Goal: Task Accomplishment & Management: Manage account settings

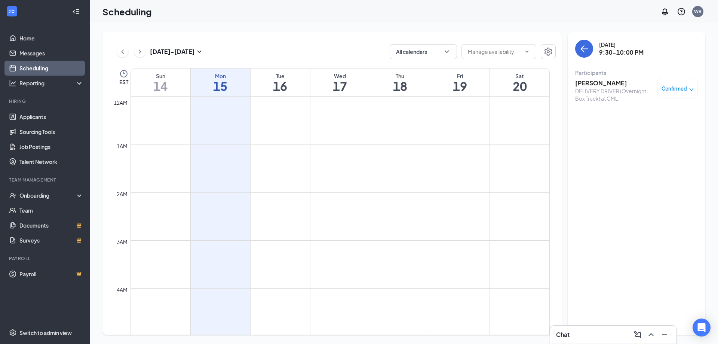
scroll to position [911, 0]
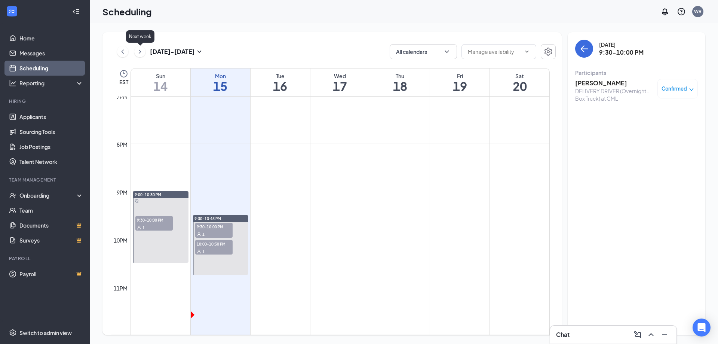
click at [141, 52] on icon "ChevronRight" at bounding box center [139, 51] width 7 height 9
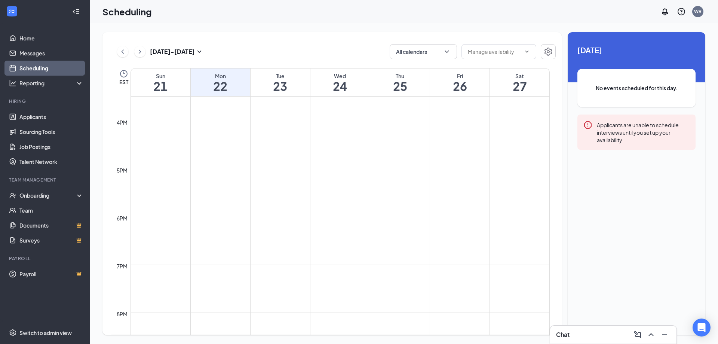
scroll to position [911, 0]
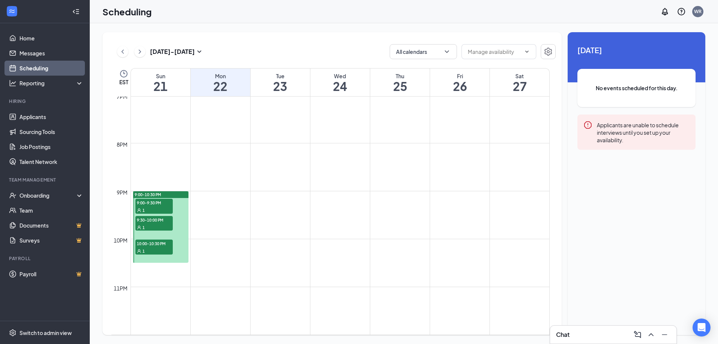
click at [164, 200] on span "9:00-9:30 PM" at bounding box center [153, 202] width 37 height 7
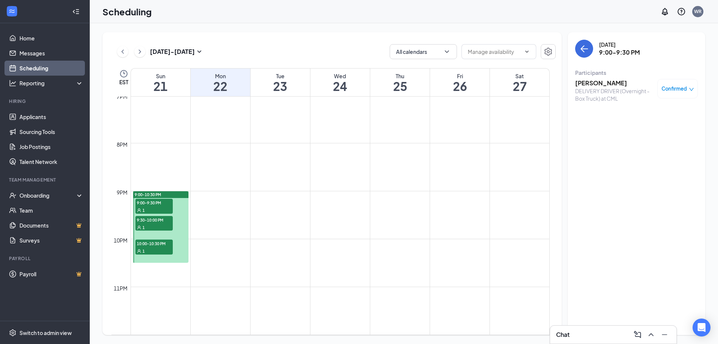
click at [604, 81] on h3 "John Heffernan" at bounding box center [614, 83] width 79 height 8
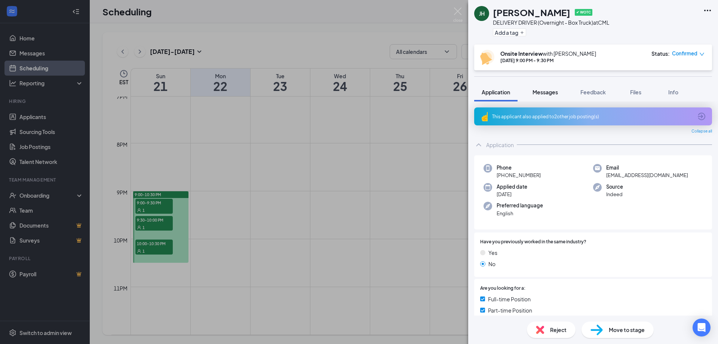
click at [540, 95] on div "Messages" at bounding box center [545, 91] width 25 height 7
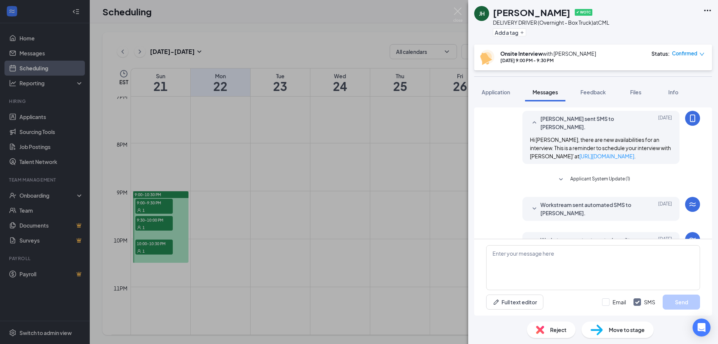
scroll to position [389, 0]
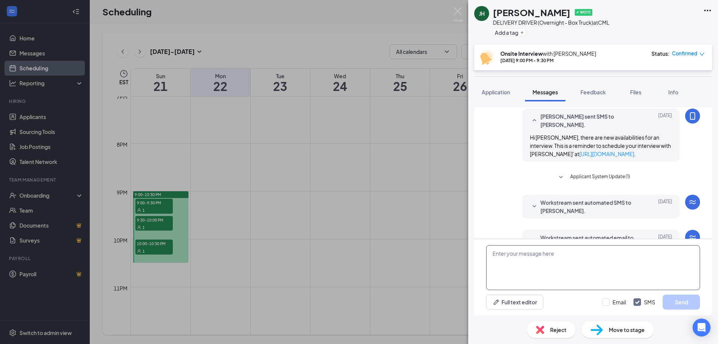
click at [517, 253] on textarea at bounding box center [593, 267] width 214 height 45
drag, startPoint x: 555, startPoint y: 255, endPoint x: 505, endPoint y: 210, distance: 67.3
click at [505, 230] on div "Workstream sent automated email to John Heffernan. Sep 14 Hi John Heffernan, Co…" at bounding box center [593, 244] width 214 height 28
click at [557, 256] on textarea "Are you available for an intrview on" at bounding box center [593, 267] width 214 height 45
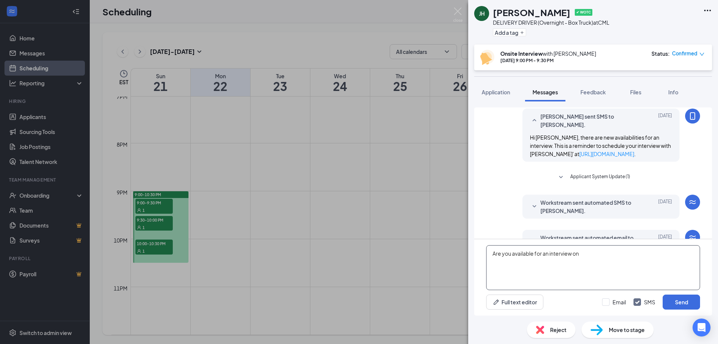
click at [582, 251] on textarea "Are you available for an interview on" at bounding box center [593, 267] width 214 height 45
click at [646, 252] on textarea "Are you available for an interview on Tuesday 9/16/25 at 9:30pm?" at bounding box center [593, 267] width 214 height 45
type textarea "Are you available for an interview on Tuesday 9/16/25 at 9:30pm at night?"
click at [680, 304] on button "Send" at bounding box center [681, 301] width 37 height 15
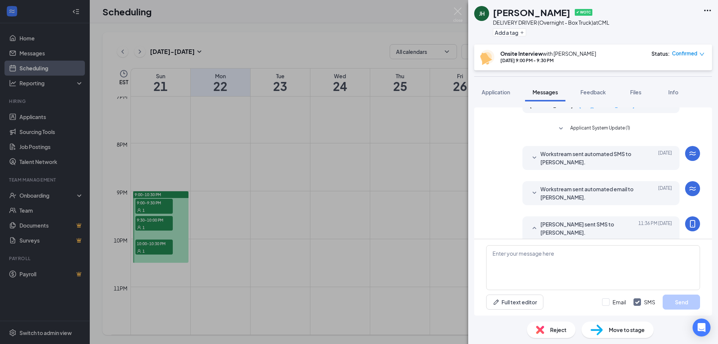
scroll to position [478, 0]
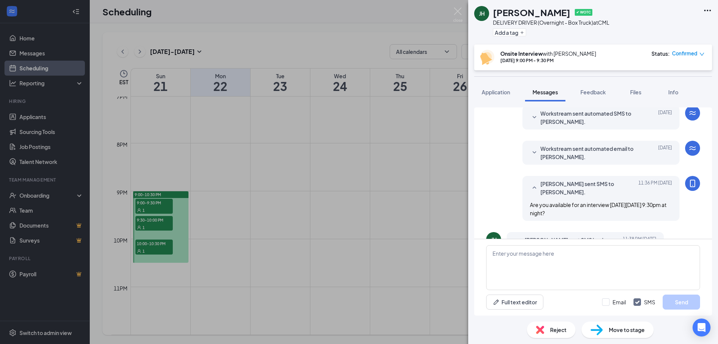
click at [151, 220] on div "JH John Heffernan ✔ WOTC DELIVERY DRIVER (Overnight - Box Truck) at CML Add a t…" at bounding box center [359, 172] width 718 height 344
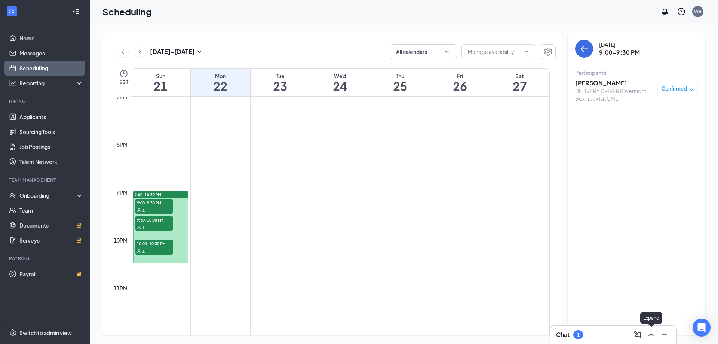
click at [647, 330] on icon "ChevronUp" at bounding box center [651, 334] width 9 height 9
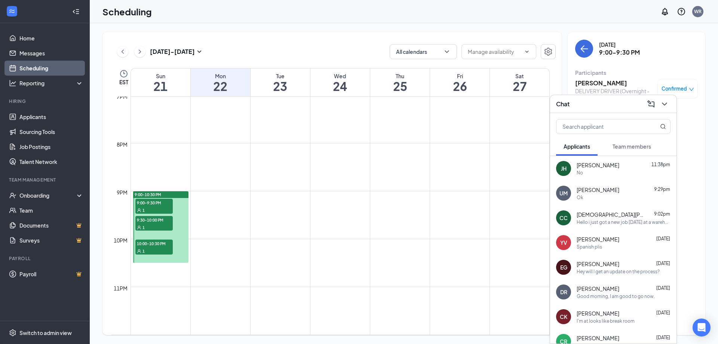
click at [157, 218] on span "9:30-10:00 PM" at bounding box center [153, 219] width 37 height 7
click at [664, 102] on icon "ChevronDown" at bounding box center [664, 104] width 9 height 9
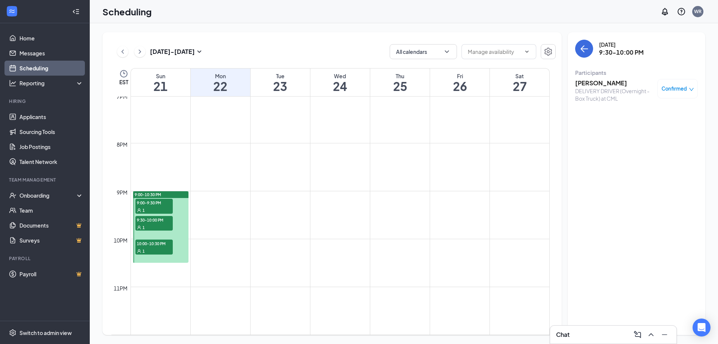
click at [147, 220] on span "9:30-10:00 PM" at bounding box center [153, 219] width 37 height 7
click at [146, 206] on span "9:00-9:30 PM" at bounding box center [153, 202] width 37 height 7
click at [598, 83] on h3 "John Heffernan" at bounding box center [614, 83] width 79 height 8
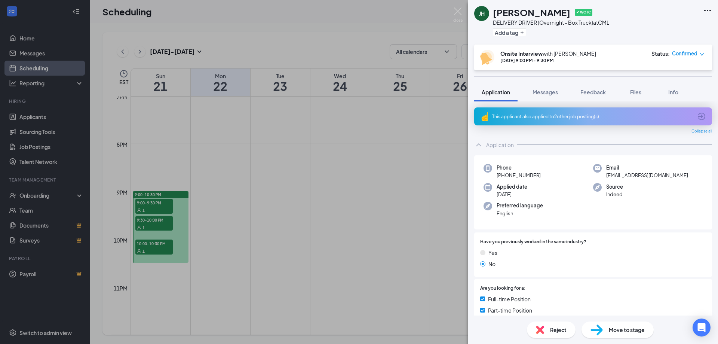
scroll to position [112, 0]
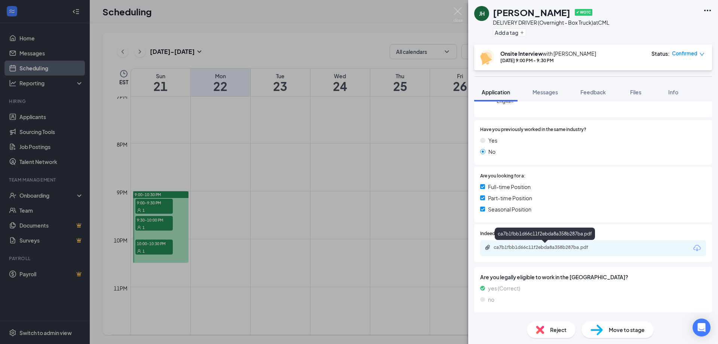
click at [530, 247] on div "ca7b1fbb1d66c11f2ebda8a358b287ba.pdf" at bounding box center [546, 247] width 105 height 6
click at [546, 333] on div "Reject" at bounding box center [551, 329] width 49 height 16
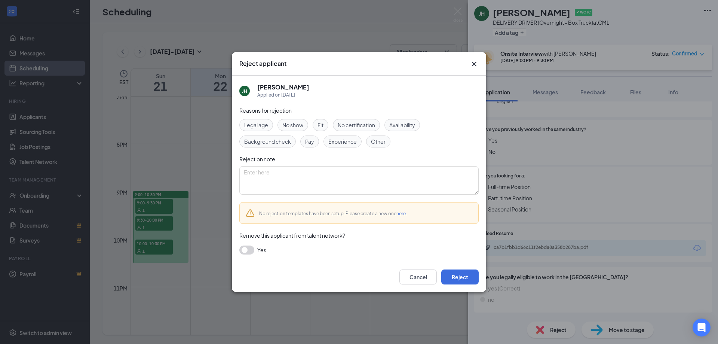
click at [339, 139] on span "Experience" at bounding box center [342, 141] width 28 height 8
click at [347, 143] on span "Experience" at bounding box center [342, 141] width 28 height 8
click at [348, 144] on span "Experience" at bounding box center [342, 141] width 28 height 8
click at [454, 276] on button "Reject" at bounding box center [459, 276] width 37 height 15
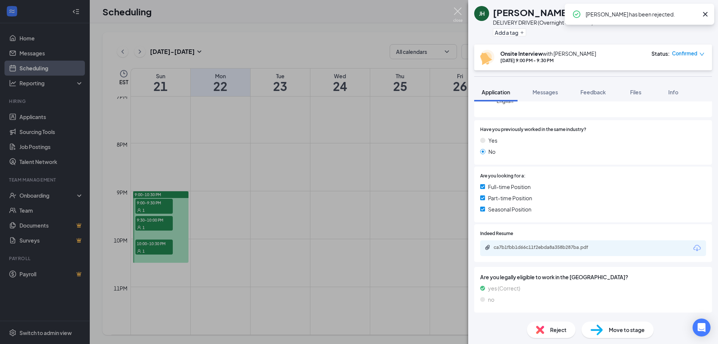
click at [457, 11] on img at bounding box center [457, 14] width 9 height 15
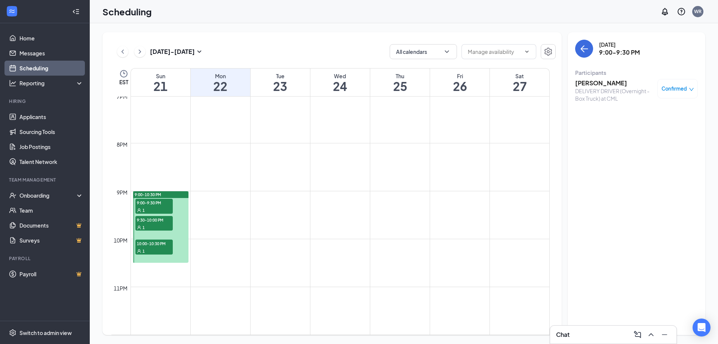
click at [157, 201] on span "9:00-9:30 PM" at bounding box center [153, 202] width 37 height 7
click at [154, 243] on span "10:00-10:30 PM" at bounding box center [153, 242] width 37 height 7
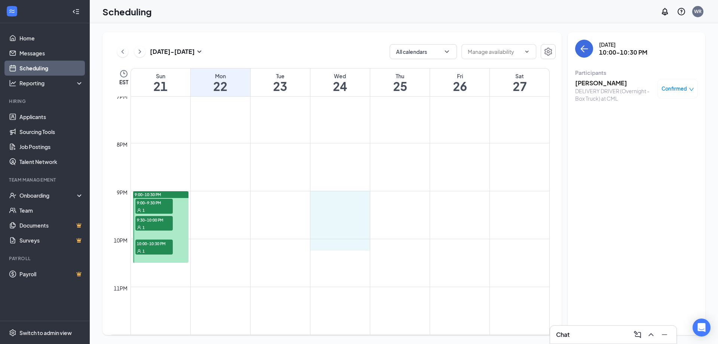
drag, startPoint x: 341, startPoint y: 199, endPoint x: 342, endPoint y: 239, distance: 40.1
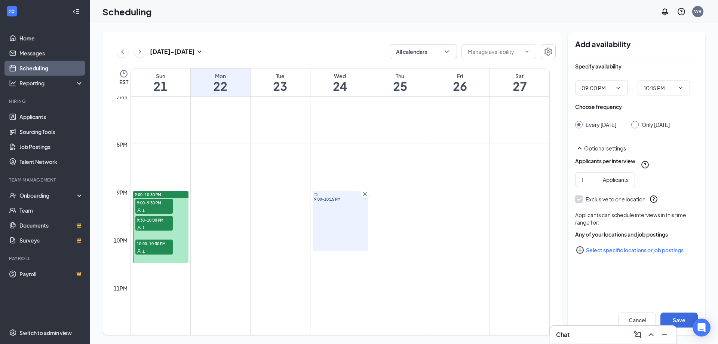
click at [637, 124] on input "Only Wednesday, Sep 24" at bounding box center [633, 123] width 5 height 5
radio input "true"
radio input "false"
click at [670, 313] on button "Save" at bounding box center [679, 319] width 37 height 15
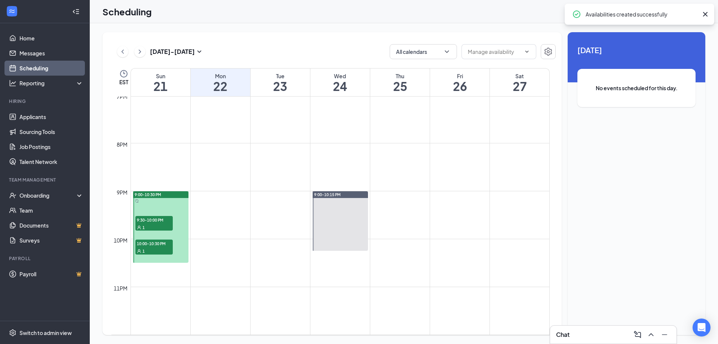
click at [166, 193] on div "9:00-10:30 PM" at bounding box center [160, 194] width 55 height 7
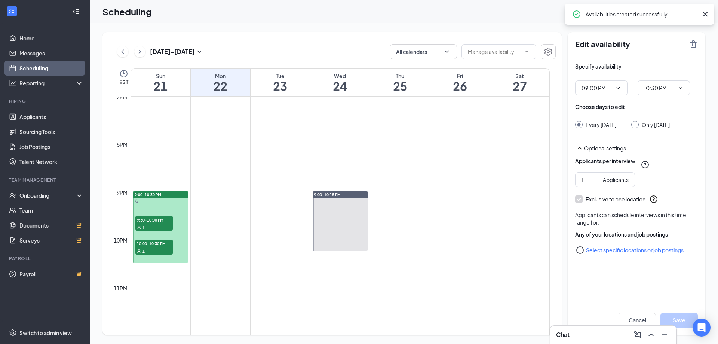
type input "09:00 PM"
type input "10:30 PM"
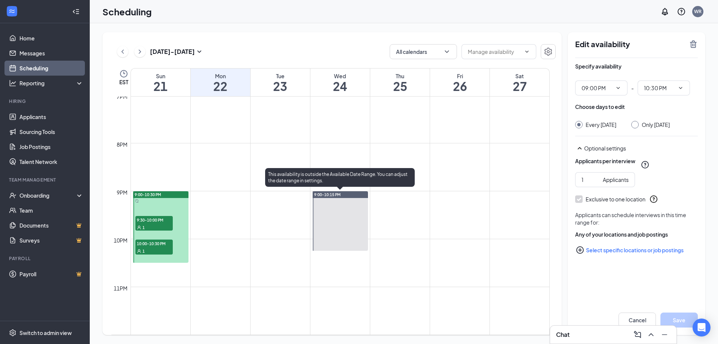
click at [349, 192] on div "9:00-10:15 PM" at bounding box center [340, 194] width 55 height 7
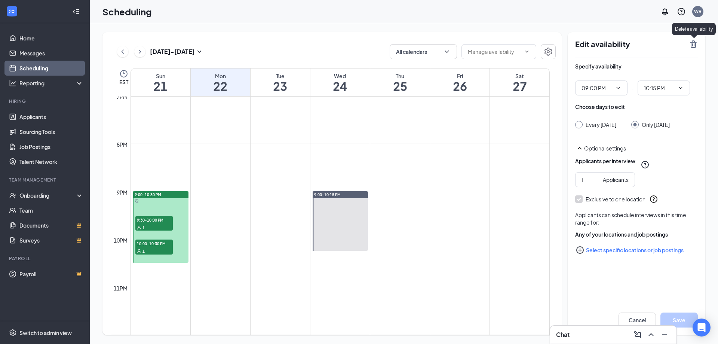
click at [692, 45] on icon "TrashOutline" at bounding box center [693, 44] width 9 height 9
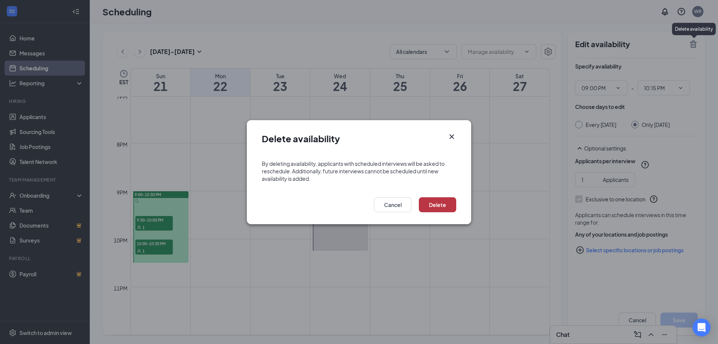
click at [451, 201] on button "Delete" at bounding box center [437, 204] width 37 height 15
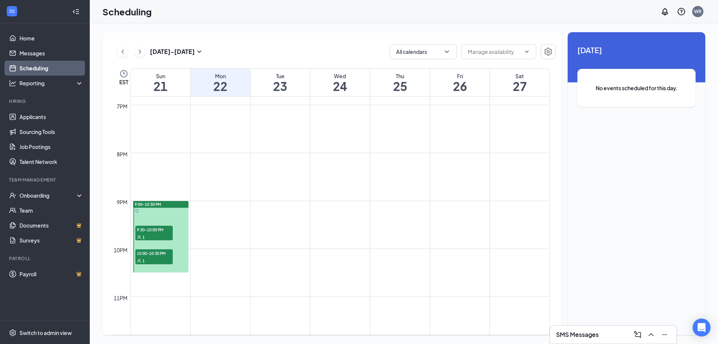
scroll to position [911, 0]
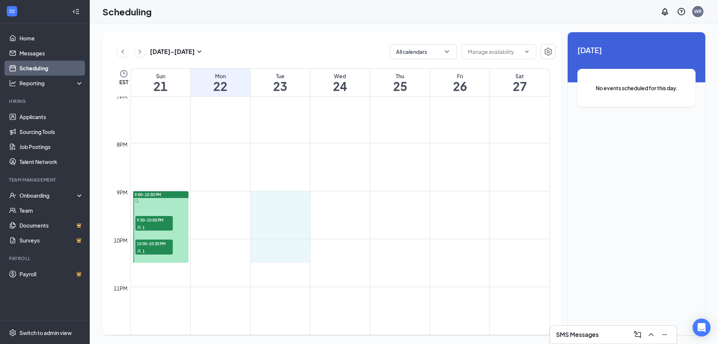
drag, startPoint x: 292, startPoint y: 200, endPoint x: 290, endPoint y: 253, distance: 52.8
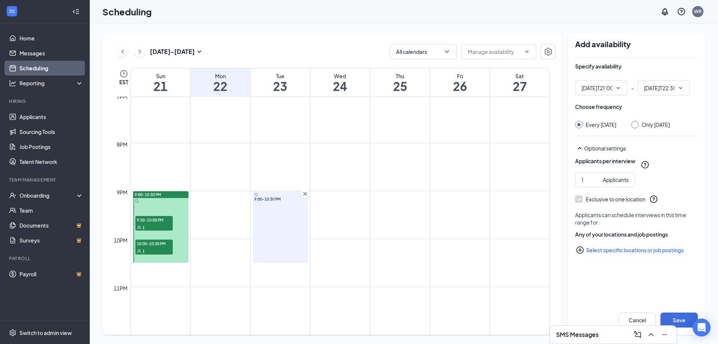
type input "09:00 PM"
type input "10:30 PM"
click at [639, 123] on div at bounding box center [634, 124] width 7 height 7
click at [637, 126] on input "Only [DATE]" at bounding box center [633, 123] width 5 height 5
radio input "true"
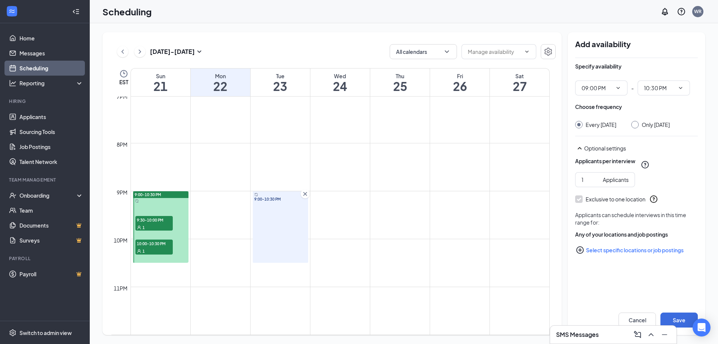
radio input "false"
click at [677, 317] on button "Save" at bounding box center [679, 319] width 37 height 15
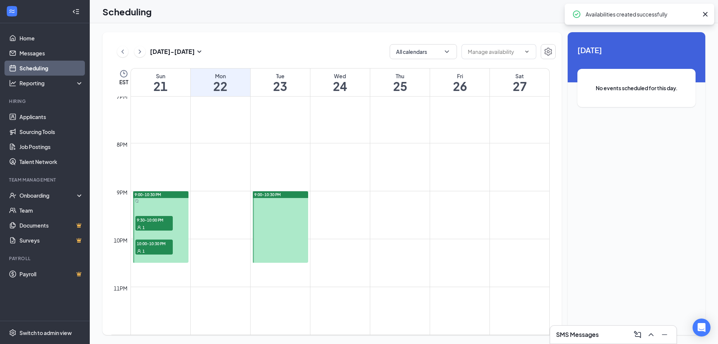
click at [173, 195] on div "9:00-10:30 PM" at bounding box center [160, 194] width 55 height 7
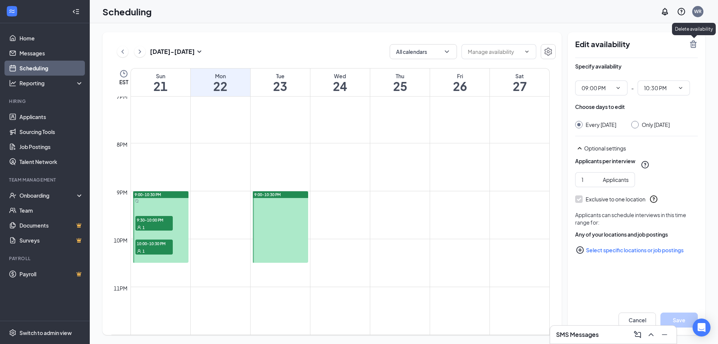
click at [694, 44] on icon "TrashOutline" at bounding box center [693, 44] width 9 height 9
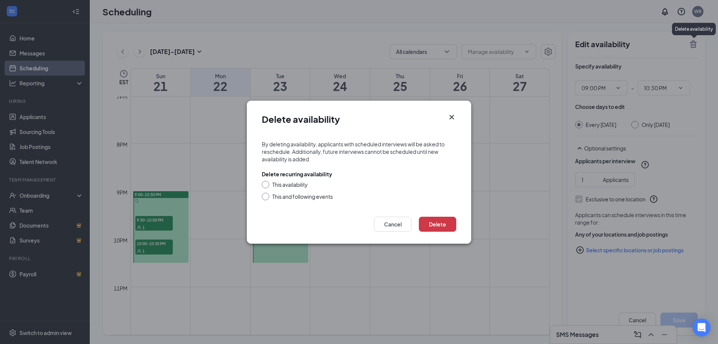
click at [266, 184] on input "This availability" at bounding box center [264, 183] width 5 height 5
radio input "true"
click at [434, 219] on button "Delete" at bounding box center [437, 224] width 37 height 15
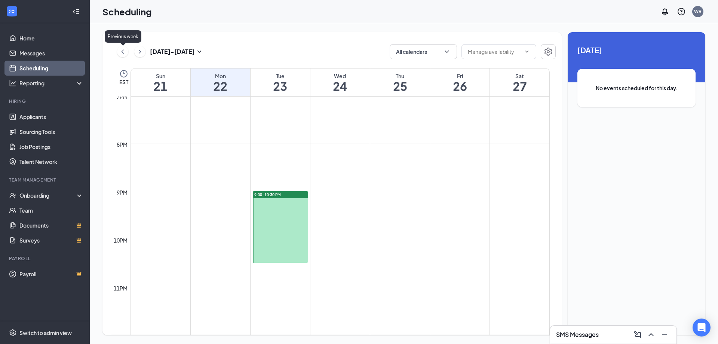
click at [122, 53] on icon "ChevronLeft" at bounding box center [122, 51] width 7 height 9
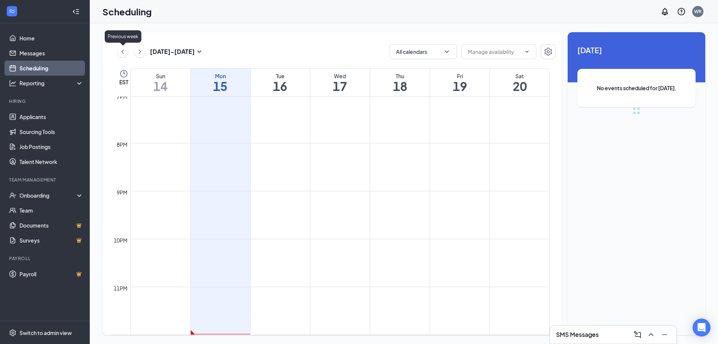
scroll to position [368, 0]
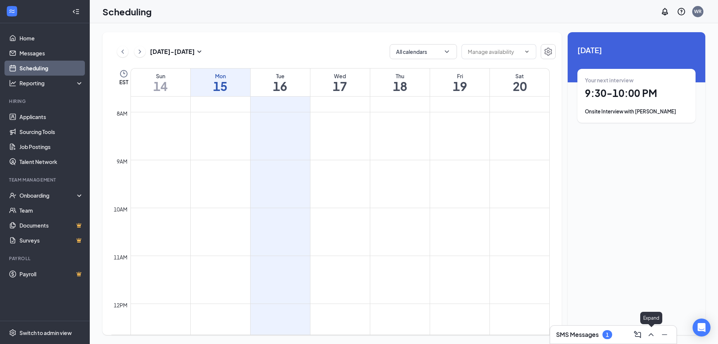
click at [653, 330] on icon "ChevronUp" at bounding box center [651, 334] width 9 height 9
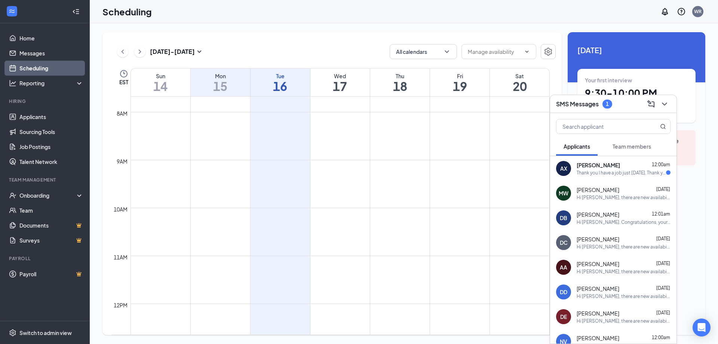
click at [627, 172] on div "Thank you I have a job just yesterday. Thank you" at bounding box center [621, 172] width 89 height 6
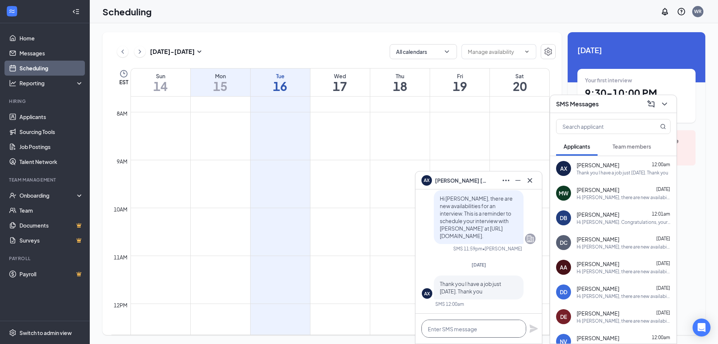
click at [456, 326] on textarea at bounding box center [474, 328] width 105 height 18
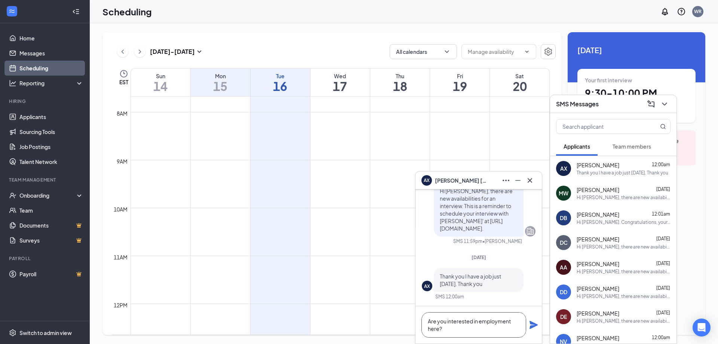
click at [446, 320] on textarea "Are you interested in employment here?" at bounding box center [474, 324] width 105 height 25
type textarea "Are you still interested in employment here?"
click at [533, 324] on icon "Plane" at bounding box center [534, 325] width 8 height 8
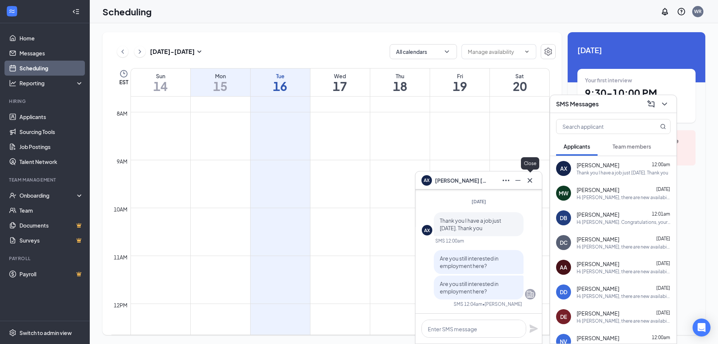
click at [532, 180] on icon "Cross" at bounding box center [530, 180] width 9 height 9
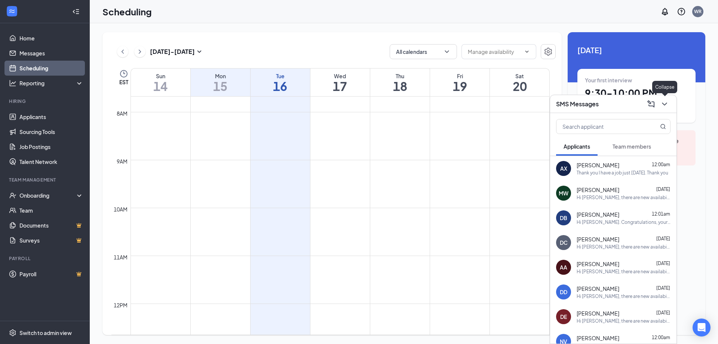
click at [664, 105] on icon "ChevronDown" at bounding box center [664, 104] width 9 height 9
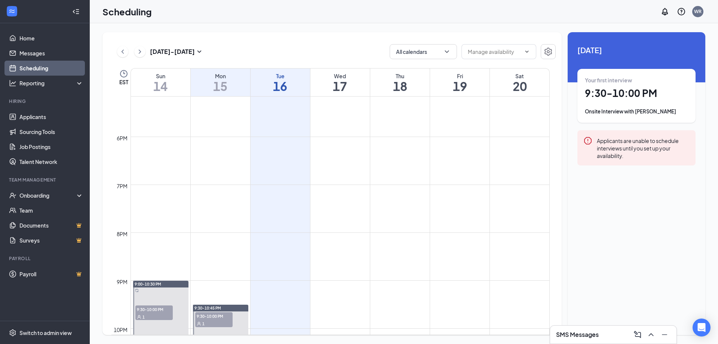
scroll to position [724, 0]
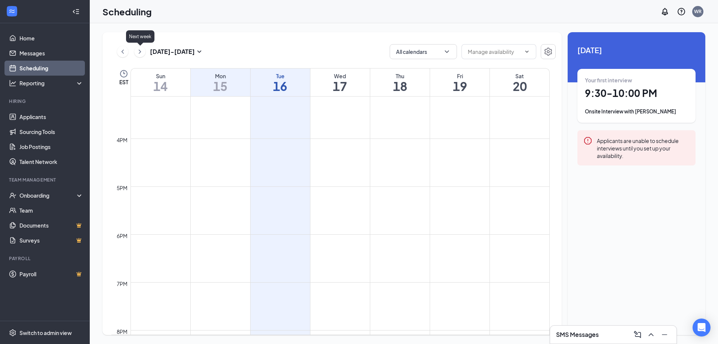
click at [141, 52] on icon "ChevronRight" at bounding box center [139, 51] width 7 height 9
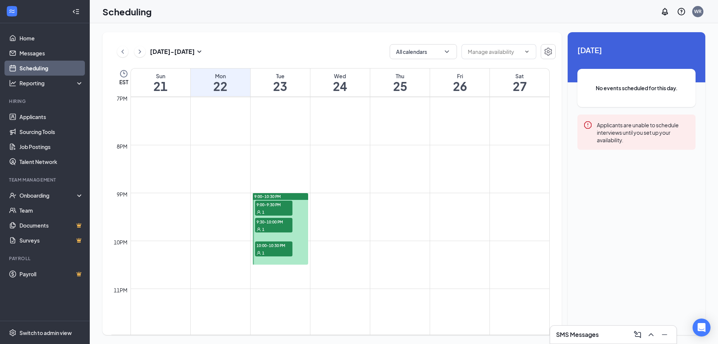
scroll to position [911, 0]
click at [283, 204] on span "9:00-9:30 PM" at bounding box center [273, 202] width 37 height 7
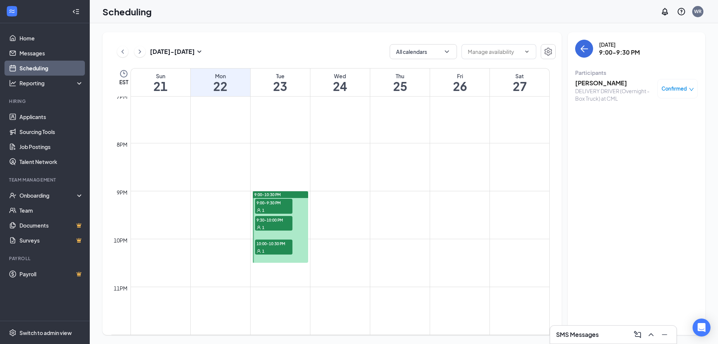
click at [276, 220] on span "9:30-10:00 PM" at bounding box center [273, 219] width 37 height 7
click at [275, 242] on span "10:00-10:30 PM" at bounding box center [273, 242] width 37 height 7
click at [279, 221] on span "9:30-10:00 PM" at bounding box center [273, 219] width 37 height 7
click at [600, 82] on h3 "Darrius Bryant" at bounding box center [614, 83] width 79 height 8
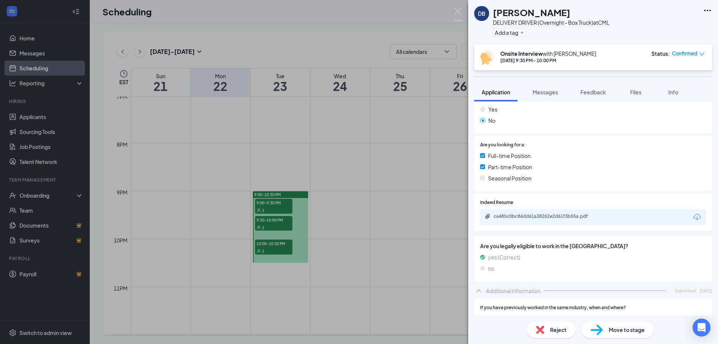
scroll to position [150, 0]
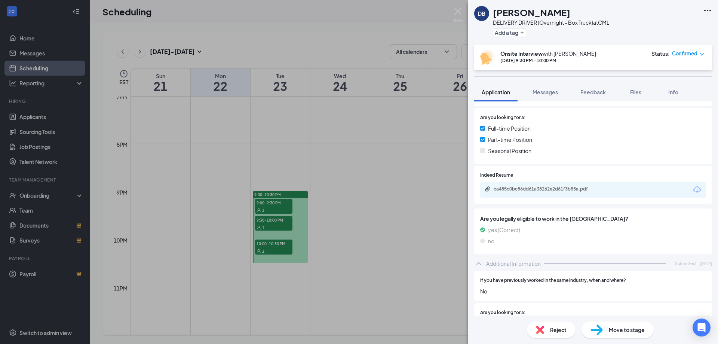
click at [548, 185] on div "ca485c0bc86dd61a38262e2d61f3b55a.pdf" at bounding box center [593, 190] width 226 height 16
click at [545, 190] on div "ca485c0bc86dd61a38262e2d61f3b55a.pdf" at bounding box center [546, 189] width 105 height 6
click at [459, 10] on img at bounding box center [457, 14] width 9 height 15
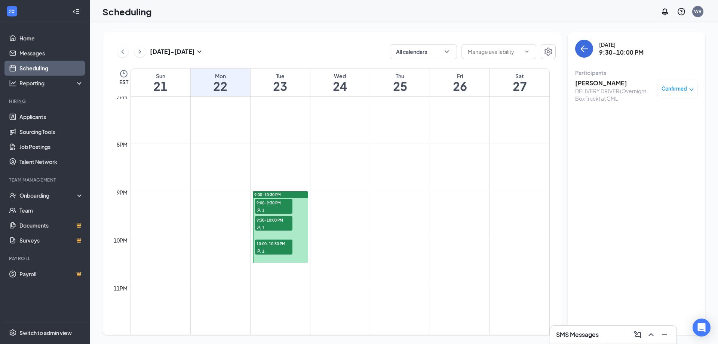
click at [281, 248] on div "1" at bounding box center [273, 250] width 37 height 7
click at [597, 82] on h3 "Trekeria Edwards" at bounding box center [614, 83] width 79 height 8
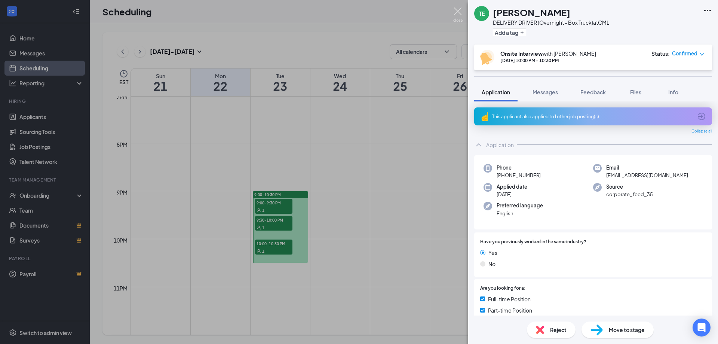
click at [458, 9] on img at bounding box center [457, 14] width 9 height 15
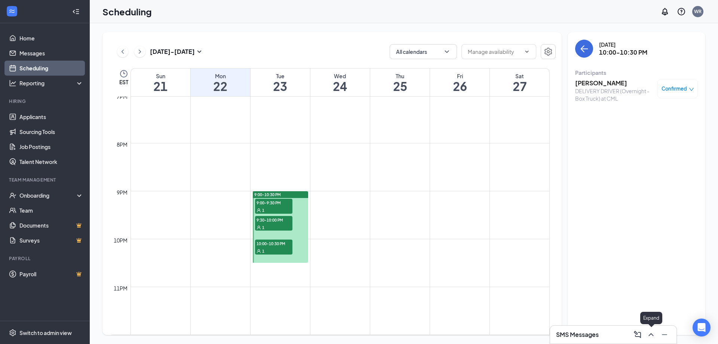
click at [651, 334] on icon "ChevronUp" at bounding box center [651, 334] width 9 height 9
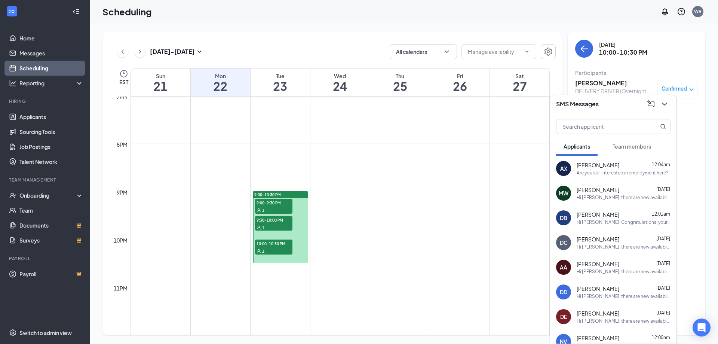
click at [614, 167] on div "Armelin Xhaferi 12:04am" at bounding box center [624, 164] width 94 height 7
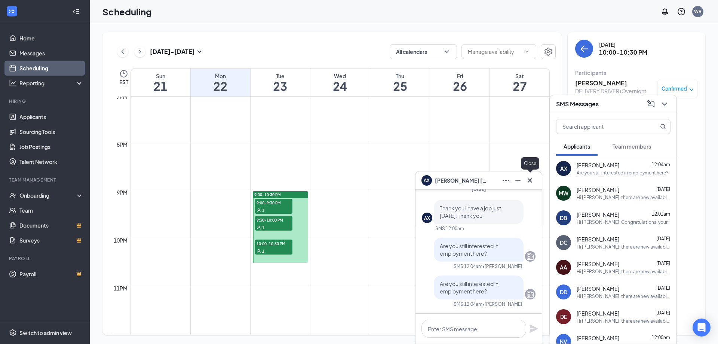
click at [534, 182] on icon "Cross" at bounding box center [530, 180] width 9 height 9
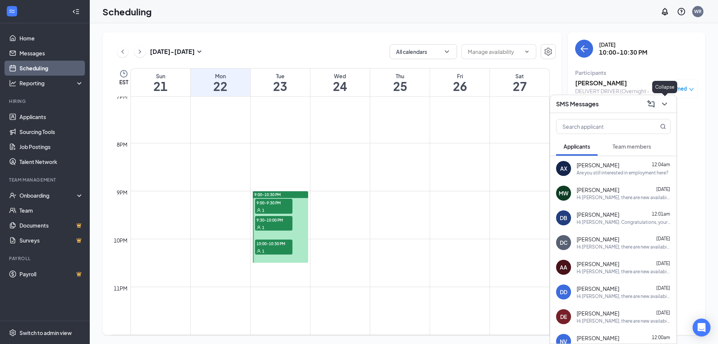
click at [665, 105] on icon "ChevronDown" at bounding box center [664, 104] width 9 height 9
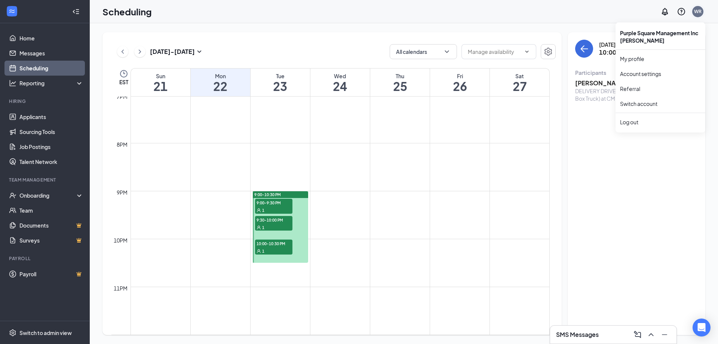
click at [697, 14] on div "WR" at bounding box center [697, 11] width 7 height 6
click at [643, 119] on div "Log out" at bounding box center [660, 121] width 81 height 7
